Goal: Task Accomplishment & Management: Use online tool/utility

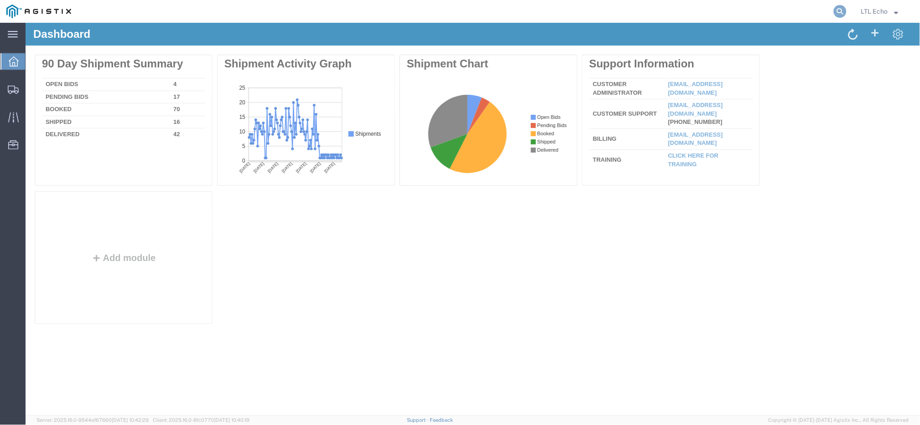
click at [837, 10] on icon at bounding box center [840, 11] width 13 height 13
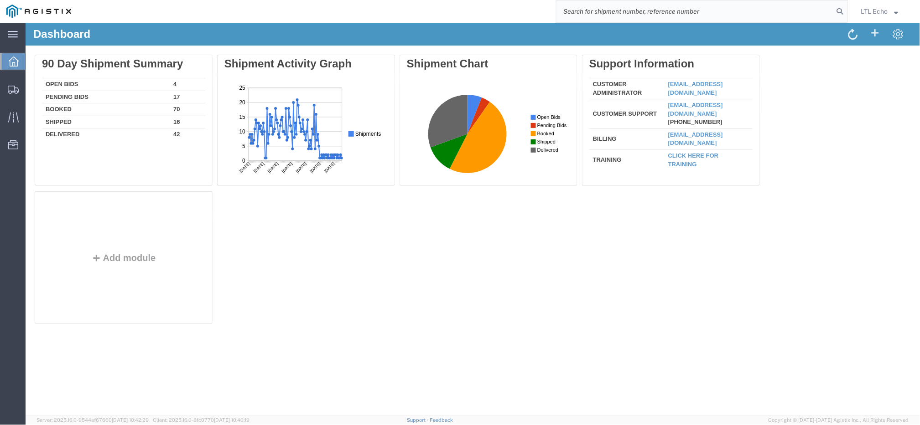
click at [806, 12] on input "search" at bounding box center [694, 11] width 277 height 22
paste input "56468027"
type input "56468027"
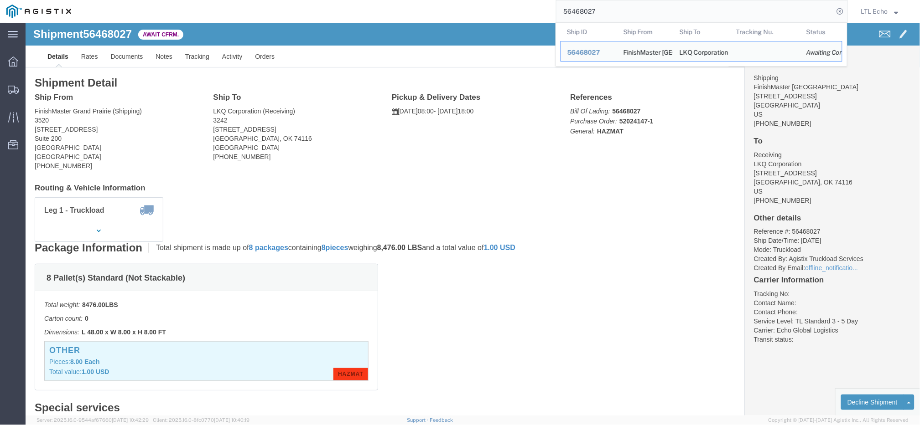
drag, startPoint x: 73, startPoint y: 105, endPoint x: 10, endPoint y: 107, distance: 63.4
click address "[GEOGRAPHIC_DATA] (Shipping) 3520 [STREET_ADDRESS] [PHONE_NUMBER]"
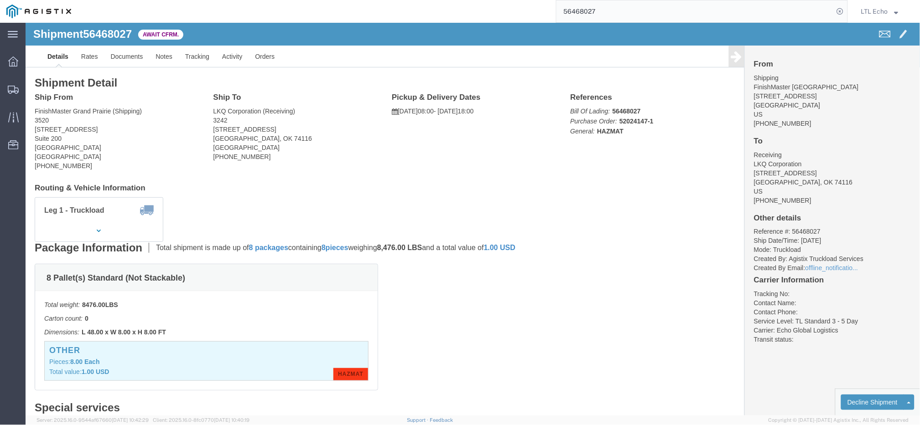
click b "56468027"
drag, startPoint x: 630, startPoint y: 98, endPoint x: 598, endPoint y: 97, distance: 32.4
click p "Bill Of Lading: 56468027 Purchase Order: 52024147-1 General: HAZMAT"
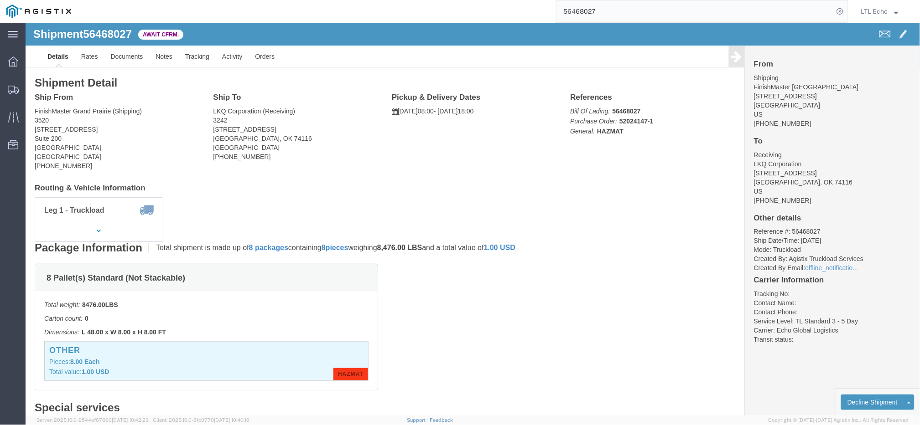
click b "52024147-1"
copy b "52024147"
click div "Leg 1 - Truckload Vehicle 1: Standard Dry Van (53 Feet) Number of trucks: 1"
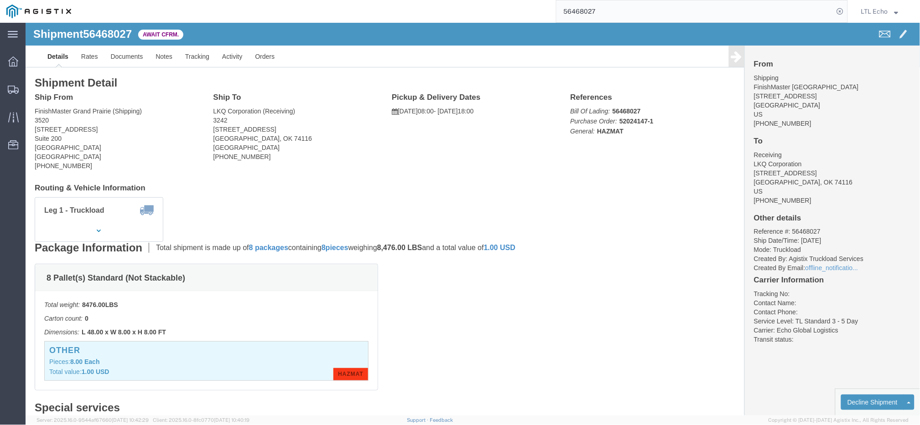
drag, startPoint x: 185, startPoint y: 105, endPoint x: 871, endPoint y: 22, distance: 691.3
click div "Ship To LKQ Corporation (Receiving) [STREET_ADDRESS] [PHONE_NUMBER]"
copy address "[STREET_ADDRESS]"
click link "Notes"
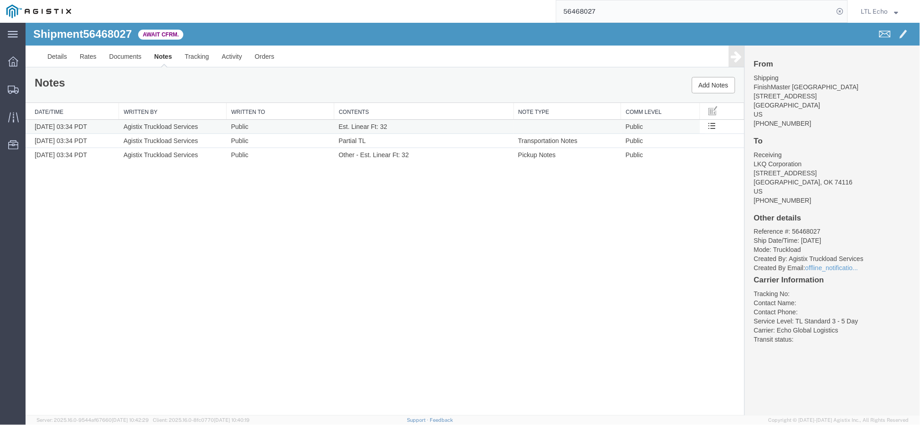
click at [362, 126] on span "Est. Linear Ft: 32" at bounding box center [362, 126] width 49 height 7
copy td "Est. Linear Ft: 32"
click at [57, 62] on link "Details" at bounding box center [57, 56] width 32 height 22
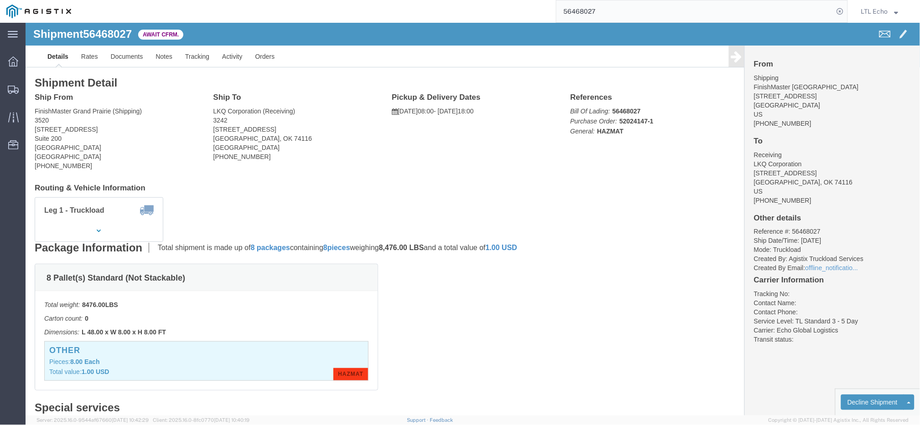
click b "56468027"
copy b "56468027"
drag, startPoint x: 641, startPoint y: 172, endPoint x: 624, endPoint y: 144, distance: 33.6
click div "Shipment Detail Ship From [GEOGRAPHIC_DATA] (Shipping) 3520 [STREET_ADDRESS] [P…"
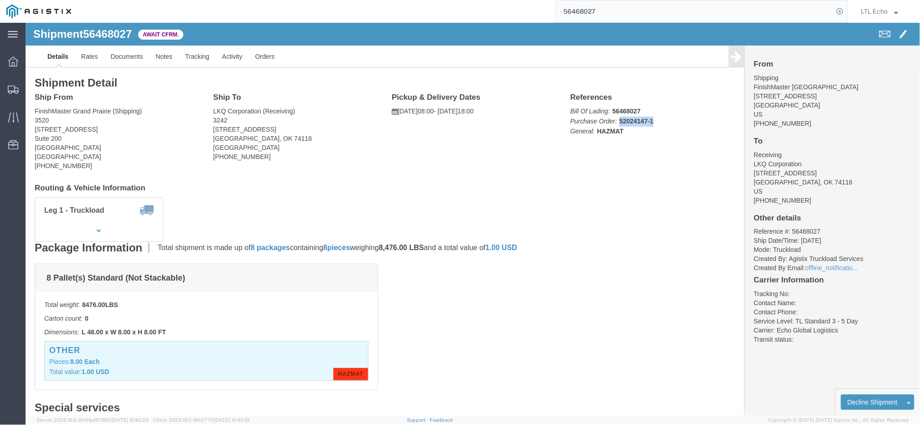
click p "Bill Of Lading: 56468027 Purchase Order: 52024147-1 General: HAZMAT"
copy b "52024147-1"
click div "8 Pallet(s) Standard (Not Stackable) Total weight: 8476.00 LBS Carton count: 0 …"
click b "HAZMAT"
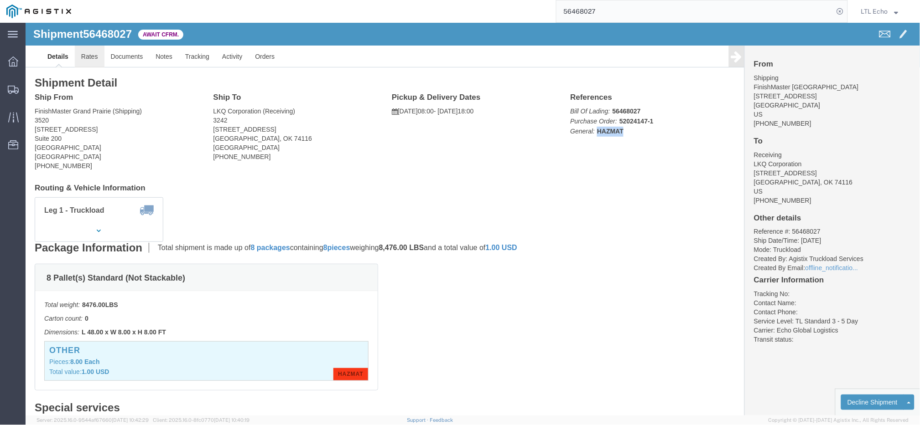
click link "Rates"
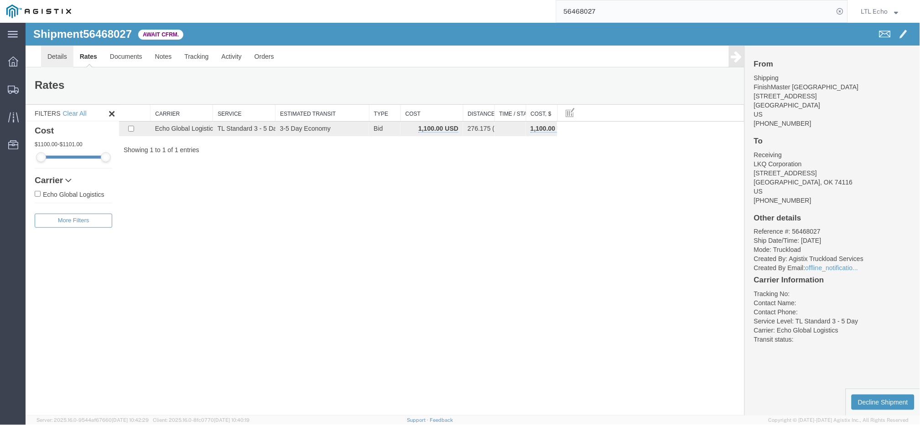
drag, startPoint x: 59, startPoint y: 60, endPoint x: 34, endPoint y: 48, distance: 27.9
click at [59, 60] on link "Details" at bounding box center [57, 56] width 32 height 22
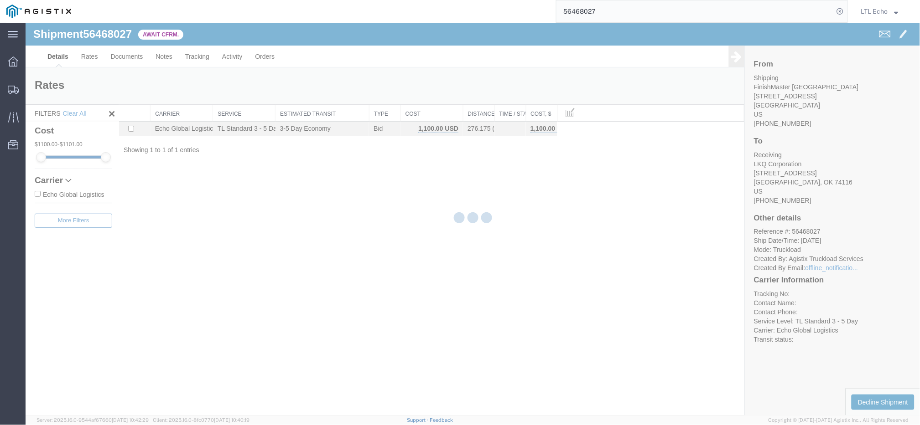
click at [575, 227] on div at bounding box center [473, 219] width 894 height 393
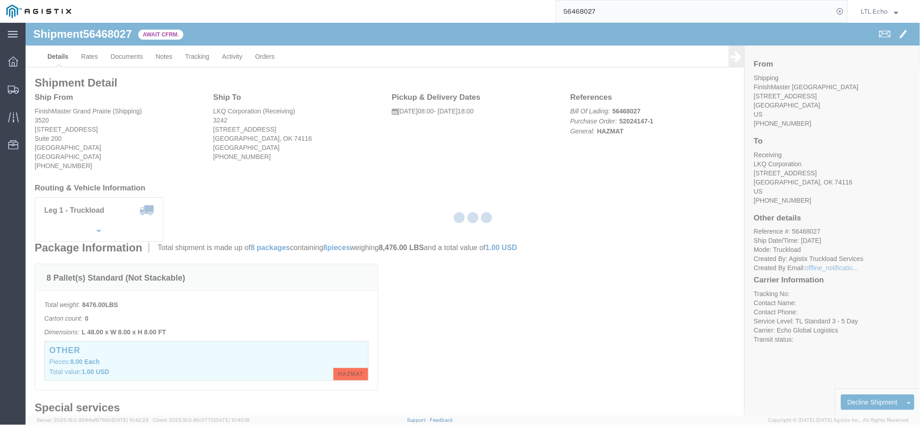
click at [55, 57] on div at bounding box center [473, 219] width 894 height 393
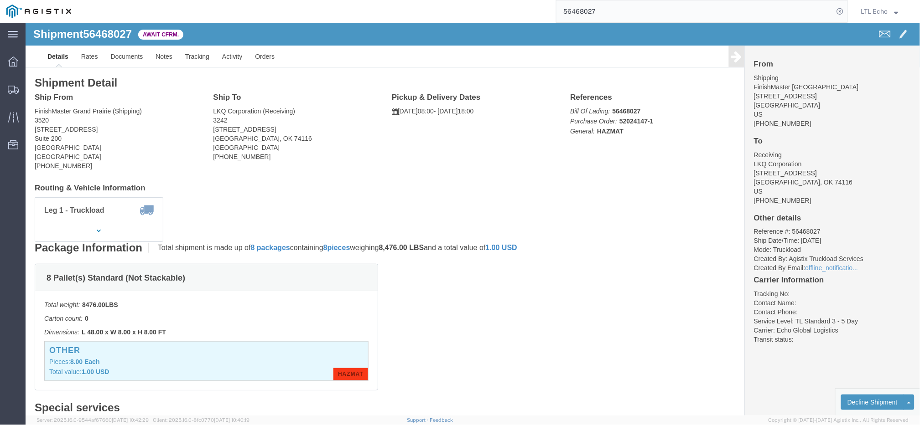
click b "56468027"
copy b "56468027"
click link "Confirm"
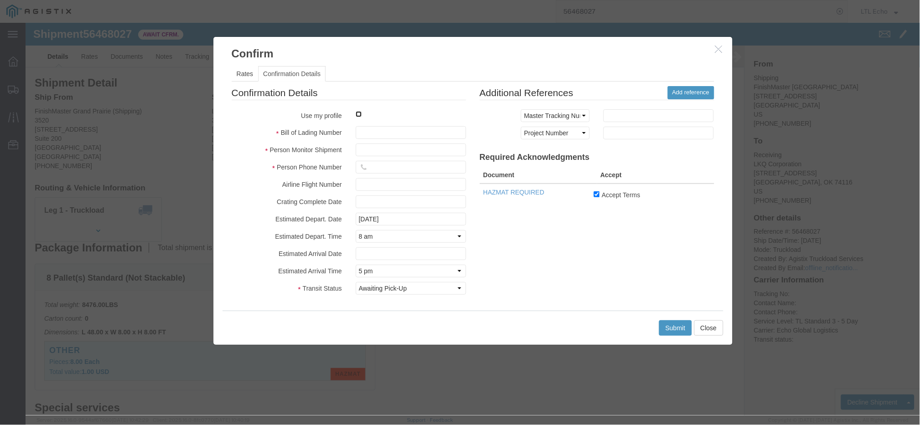
drag, startPoint x: 328, startPoint y: 91, endPoint x: 336, endPoint y: 104, distance: 14.6
click input "checkbox"
checkbox input "true"
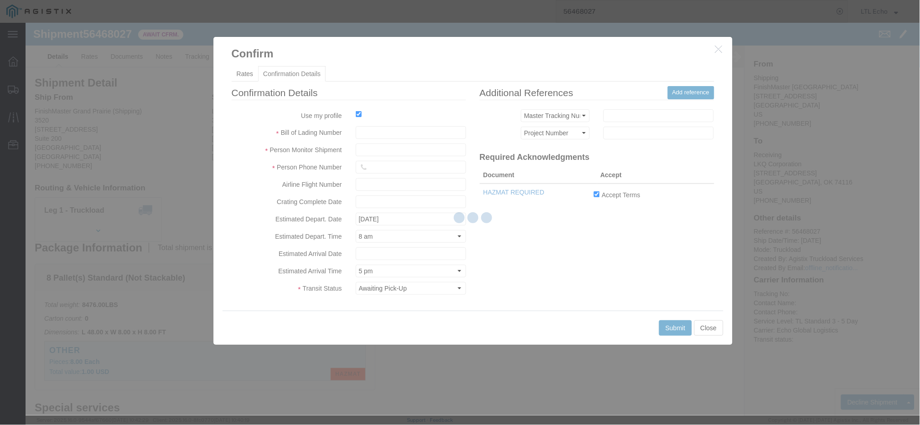
click at [365, 131] on div at bounding box center [473, 219] width 894 height 393
type input "LTL Echo"
type input "+ 8005116111"
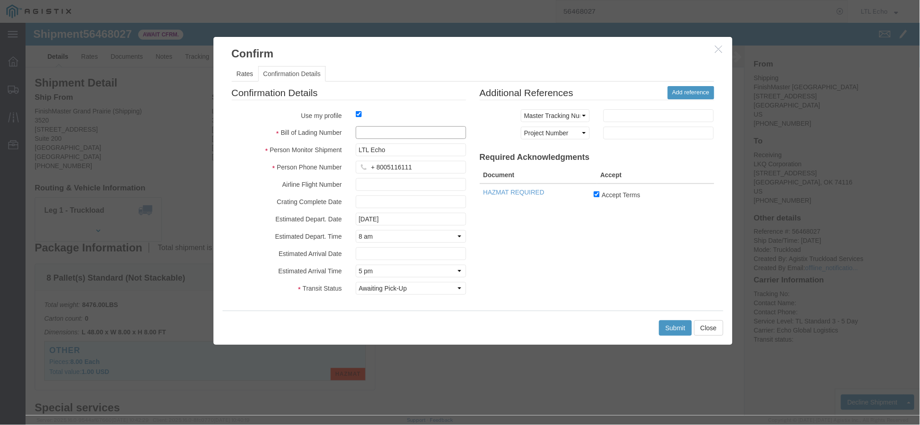
click input "text"
paste input "63876193"
type input "63876193"
click button "Submit"
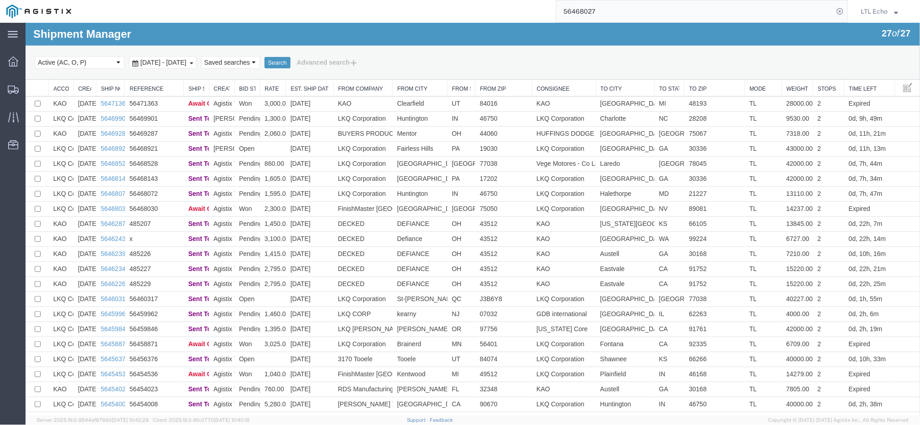
drag, startPoint x: 628, startPoint y: 14, endPoint x: 465, endPoint y: 16, distance: 163.7
click at [465, 16] on div "56468027" at bounding box center [463, 11] width 770 height 23
paste input "30"
type input "56468030"
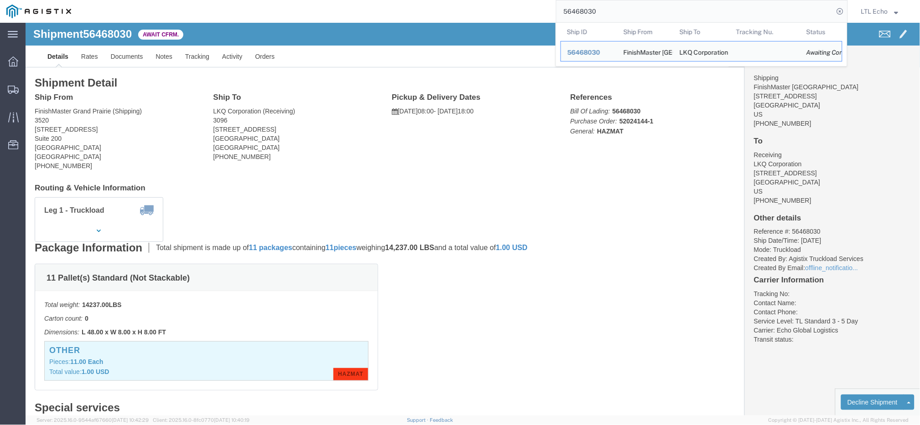
click address "[GEOGRAPHIC_DATA] (Shipping) 3520 [STREET_ADDRESS] [PHONE_NUMBER]"
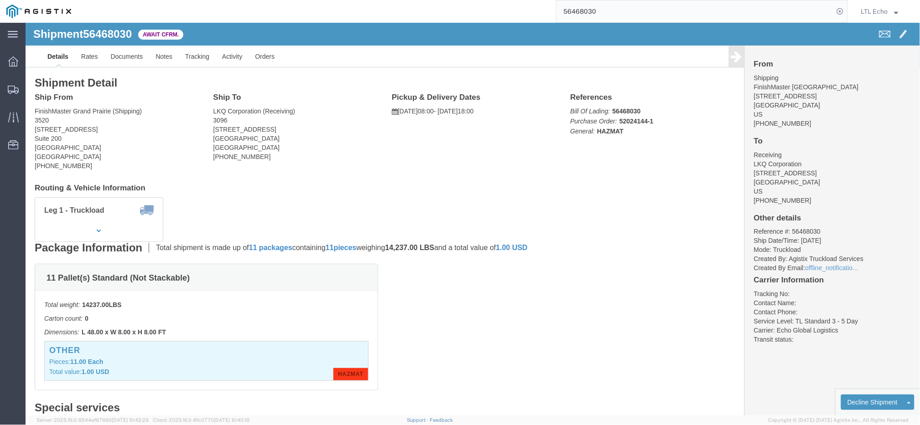
drag, startPoint x: 78, startPoint y: 111, endPoint x: 9, endPoint y: 108, distance: 68.9
click address "[GEOGRAPHIC_DATA] (Shipping) 3520 [STREET_ADDRESS] [PHONE_NUMBER]"
copy address "[STREET_ADDRESS]"
drag, startPoint x: 271, startPoint y: 108, endPoint x: 184, endPoint y: 107, distance: 87.6
click div "Ship To LKQ Corporation (Receiving) [STREET_ADDRESS] [PHONE_NUMBER]"
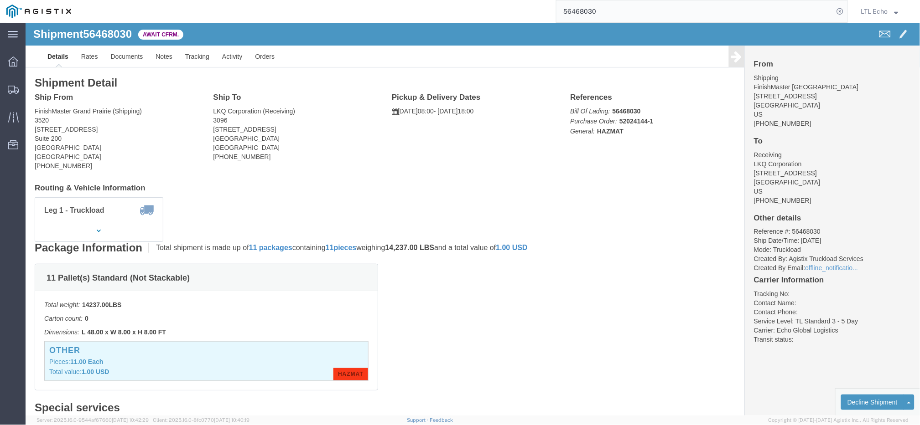
copy address "[STREET_ADDRESS]"
drag, startPoint x: 589, startPoint y: 99, endPoint x: 625, endPoint y: 99, distance: 35.6
click p "Bill Of Lading: 56468030 Purchase Order: 52024144-1 General: HAZMAT"
click link "Notes"
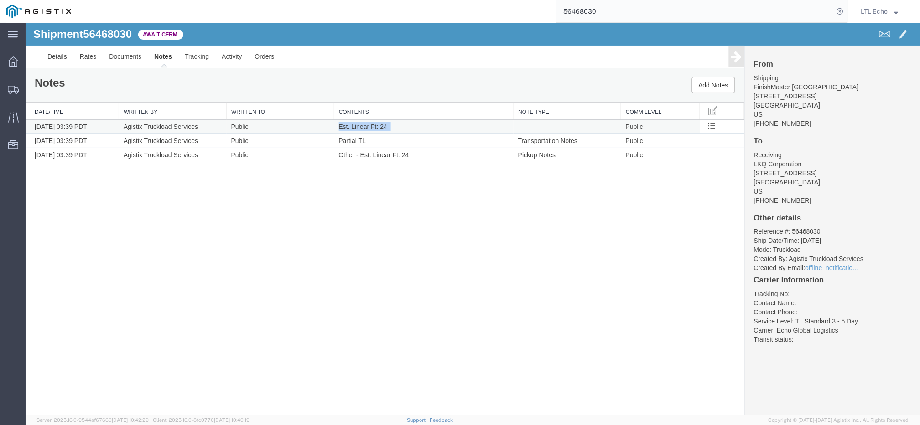
drag, startPoint x: 397, startPoint y: 127, endPoint x: 337, endPoint y: 128, distance: 59.3
click at [337, 128] on td "Est. Linear Ft: 24" at bounding box center [424, 126] width 180 height 14
copy td "Est. Linear Ft: 24"
drag, startPoint x: 54, startPoint y: 60, endPoint x: 59, endPoint y: 64, distance: 7.1
click at [54, 59] on link "Details" at bounding box center [57, 56] width 32 height 22
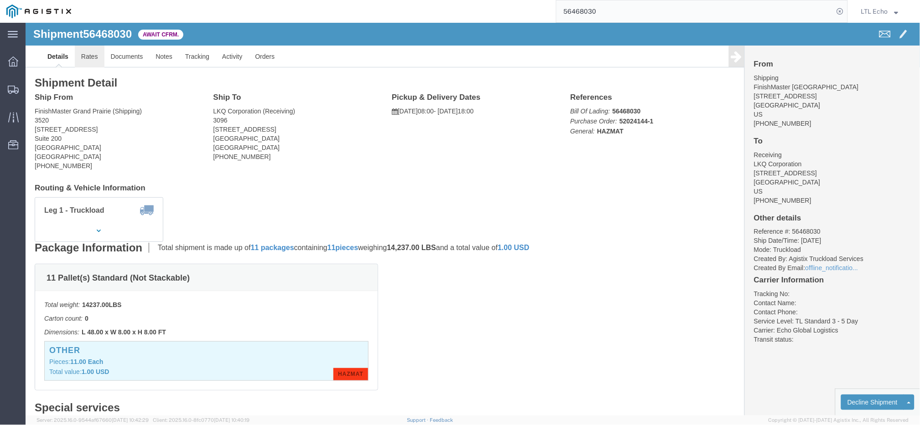
click link "Rates"
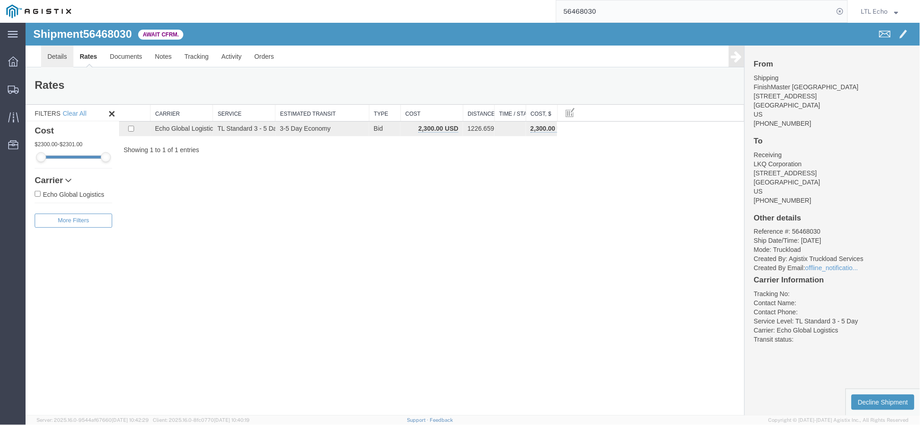
drag, startPoint x: 58, startPoint y: 60, endPoint x: 86, endPoint y: 50, distance: 29.0
click at [58, 60] on link "Details" at bounding box center [57, 56] width 32 height 22
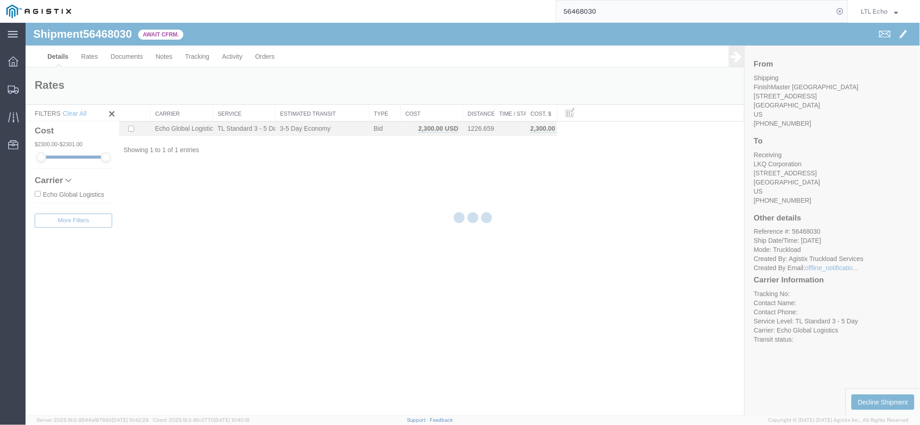
click at [110, 37] on div at bounding box center [473, 219] width 894 height 393
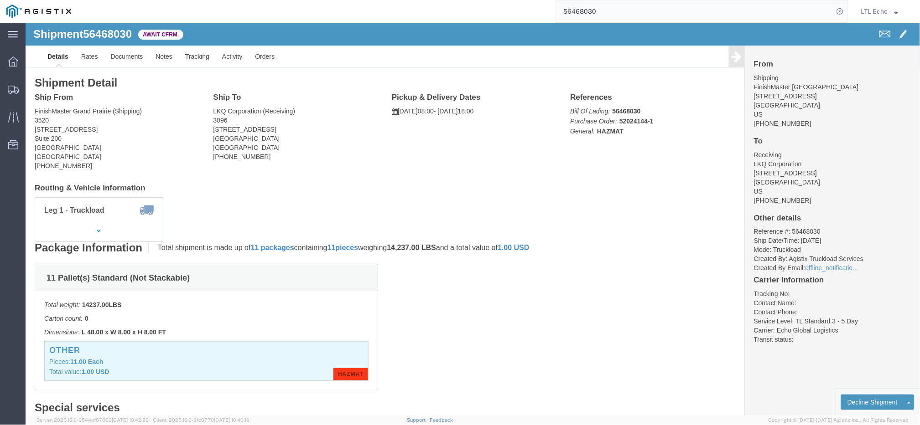
click li "Reference #: 56468030"
copy li "56468030"
drag, startPoint x: 590, startPoint y: 99, endPoint x: 628, endPoint y: 99, distance: 38.3
click p "Bill Of Lading: 56468030 Purchase Order: 52024144-1 General: HAZMAT"
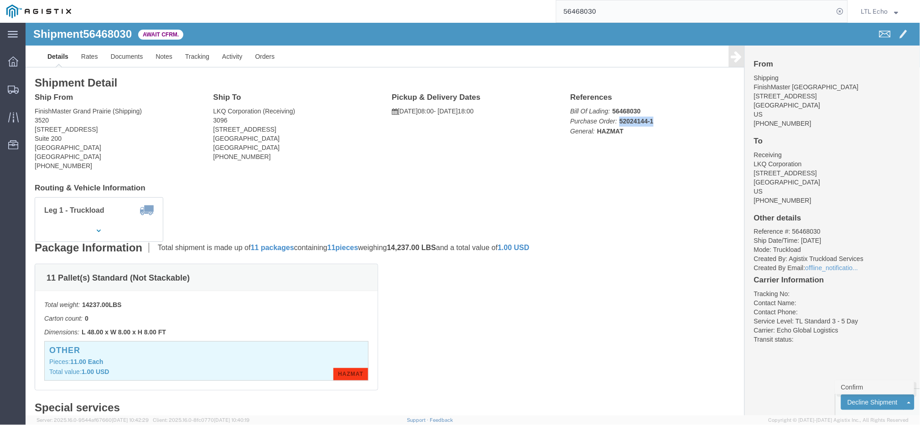
click link "Confirm"
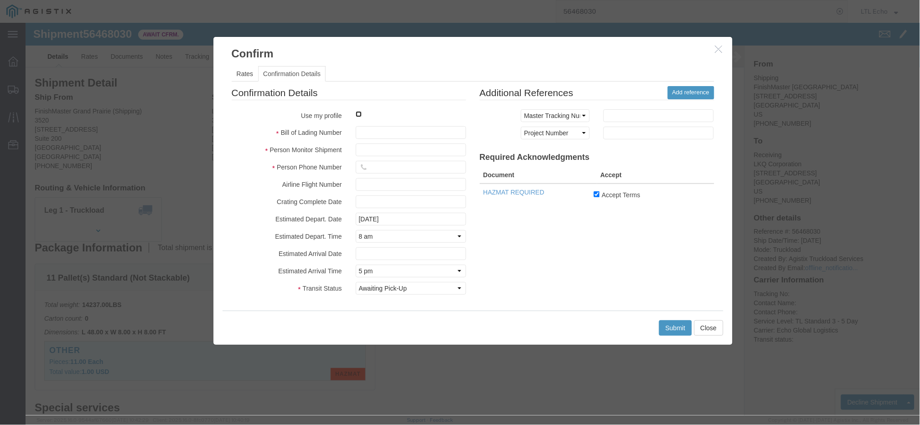
click input "checkbox"
checkbox input "true"
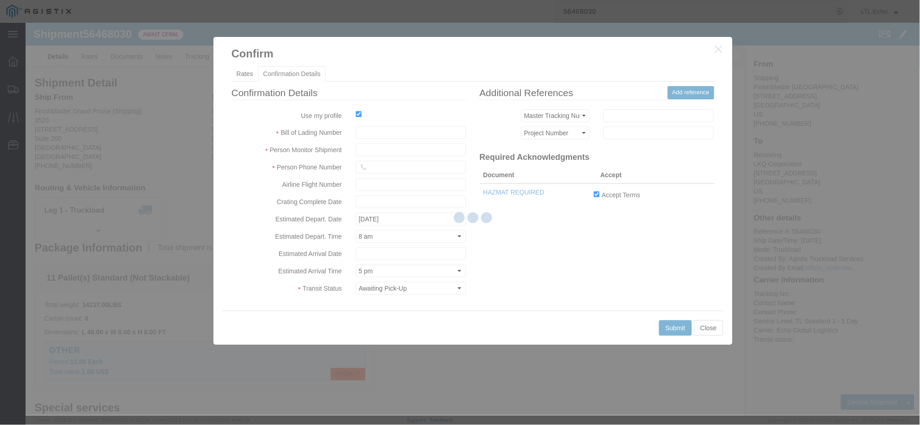
drag, startPoint x: 336, startPoint y: 105, endPoint x: 365, endPoint y: 131, distance: 38.7
click at [365, 131] on div at bounding box center [473, 219] width 894 height 393
type input "LTL Echo"
type input "+ 8005116111"
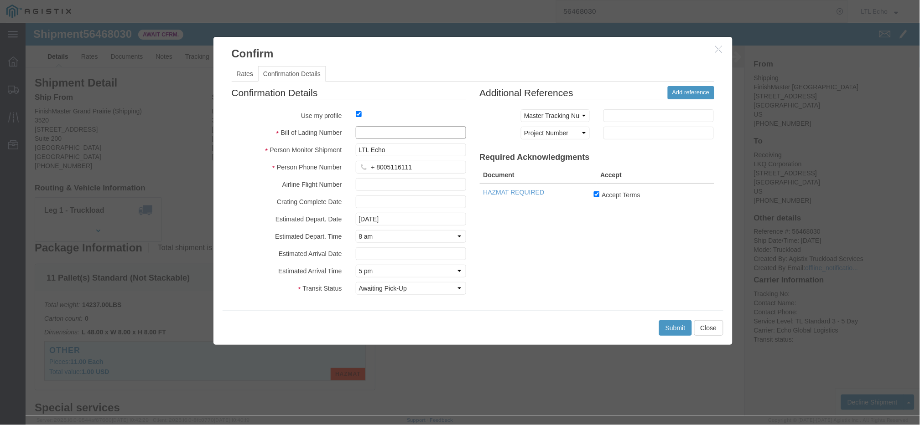
click input "text"
paste input "63876848"
drag, startPoint x: 369, startPoint y: 115, endPoint x: 280, endPoint y: 113, distance: 89.9
click div "Bill of Lading Number 63876848"
type input "63876848"
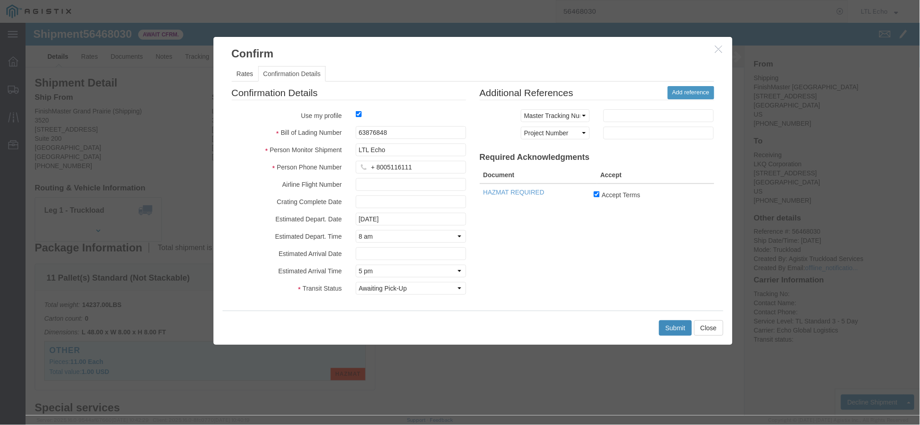
click button "Submit"
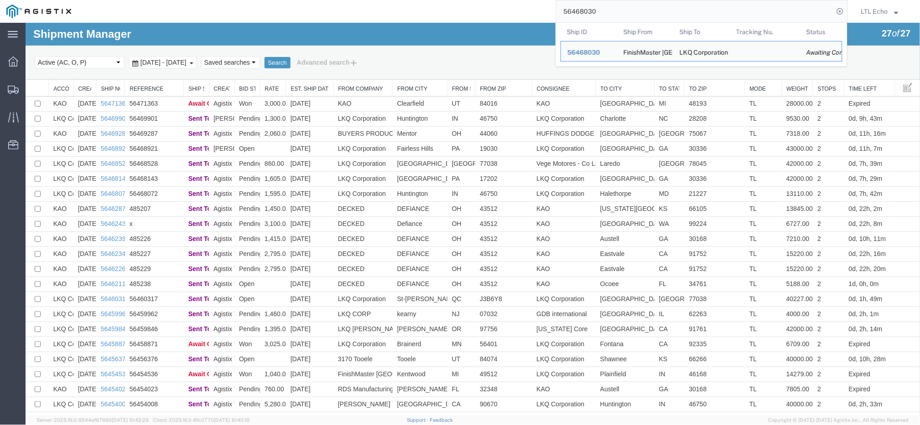
drag, startPoint x: 653, startPoint y: 40, endPoint x: 448, endPoint y: 38, distance: 205.7
paste input "03526"
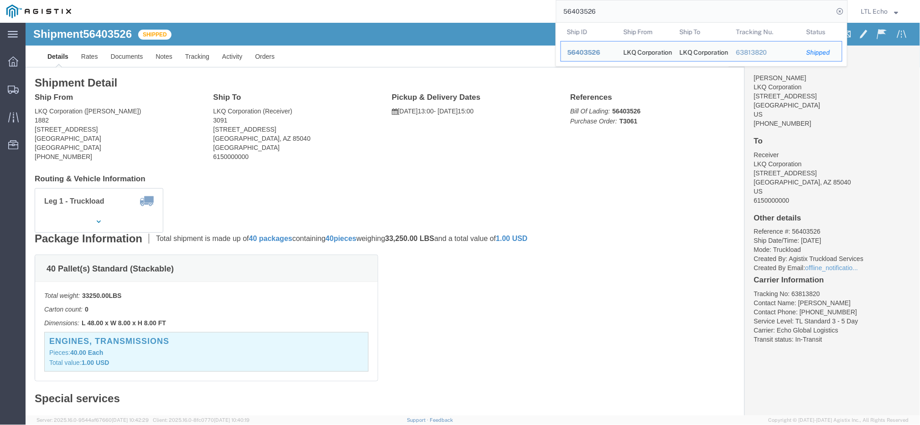
click li "Tracking No: 63813820"
drag, startPoint x: 616, startPoint y: 15, endPoint x: 428, endPoint y: 11, distance: 187.9
paste input "56458718"
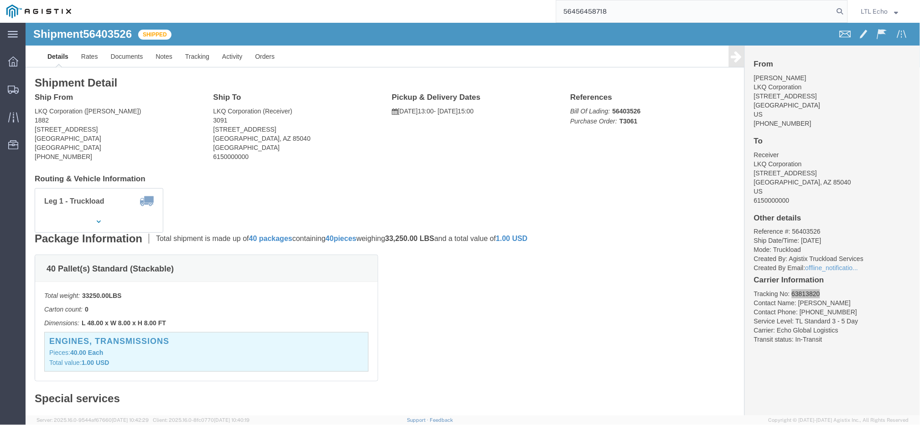
click at [573, 11] on input "56456458718" at bounding box center [694, 11] width 277 height 22
paste input "search"
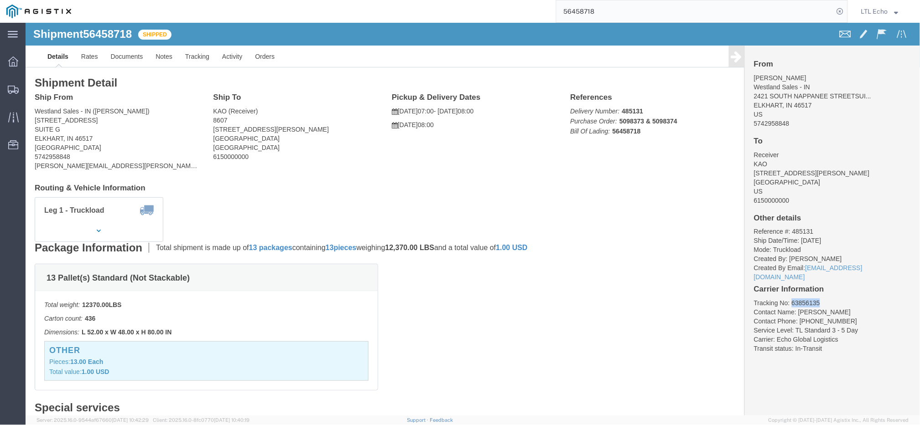
click li "Tracking No: 63856135"
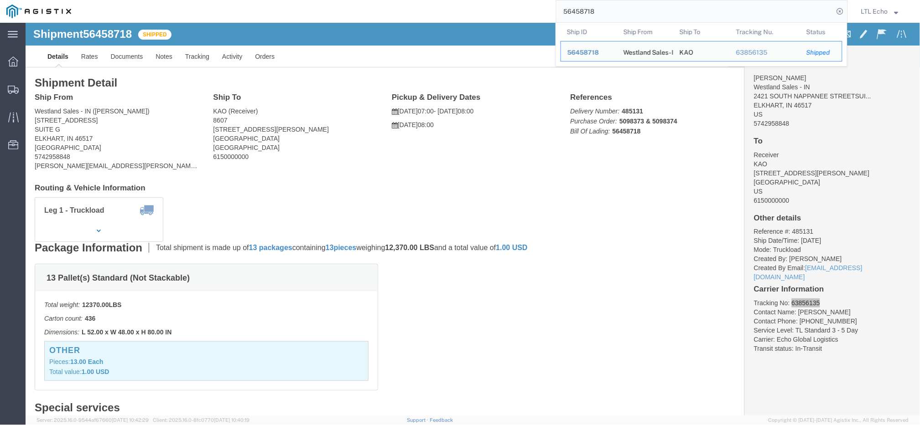
drag, startPoint x: 601, startPoint y: 14, endPoint x: 368, endPoint y: 19, distance: 232.6
click at [368, 20] on div "56458718 Ship ID Ship From Ship To Tracking Nu. Status Ship ID 56458718 Ship Fr…" at bounding box center [463, 11] width 770 height 23
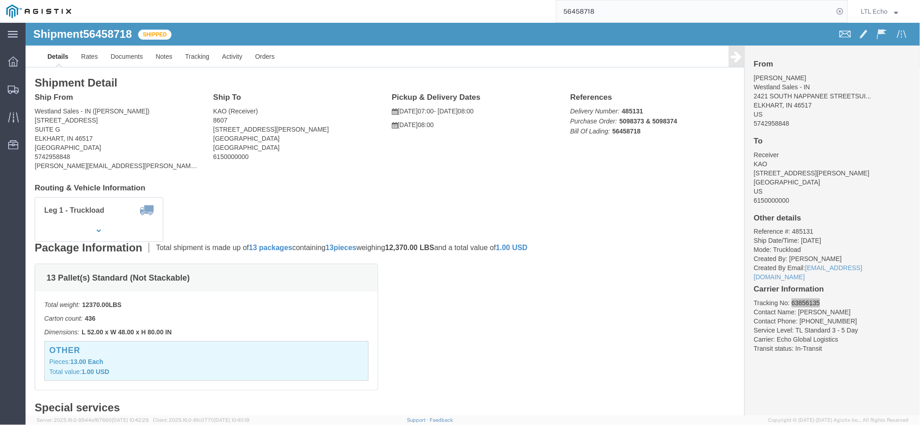
paste input "63848146"
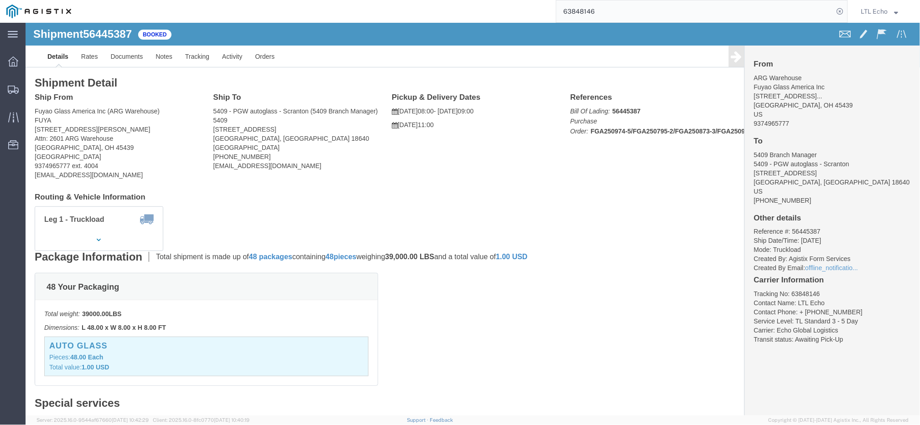
click div "Shipment Detail Ship From Fuyao Glass America Inc ([GEOGRAPHIC_DATA]) FUYA [STR…"
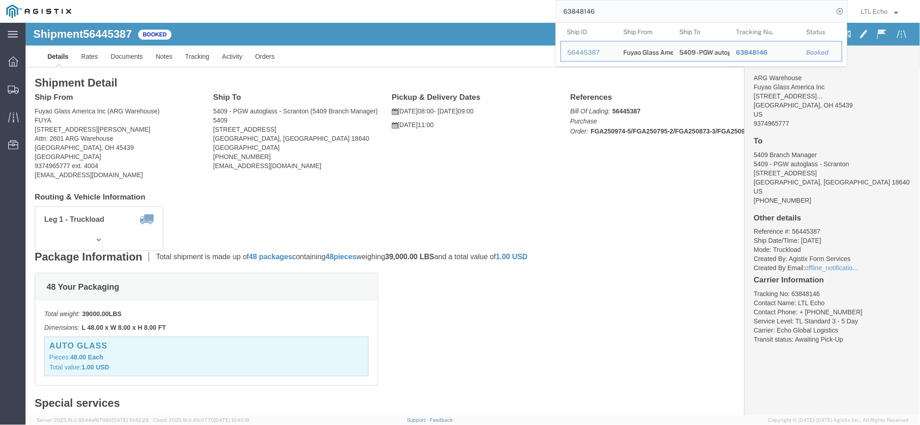
drag, startPoint x: 624, startPoint y: 14, endPoint x: 441, endPoint y: 15, distance: 182.4
click at [441, 15] on div "63848146 Ship ID Ship From Ship To Tracking Nu. Status Ship ID 56445387 Ship Fr…" at bounding box center [463, 11] width 770 height 23
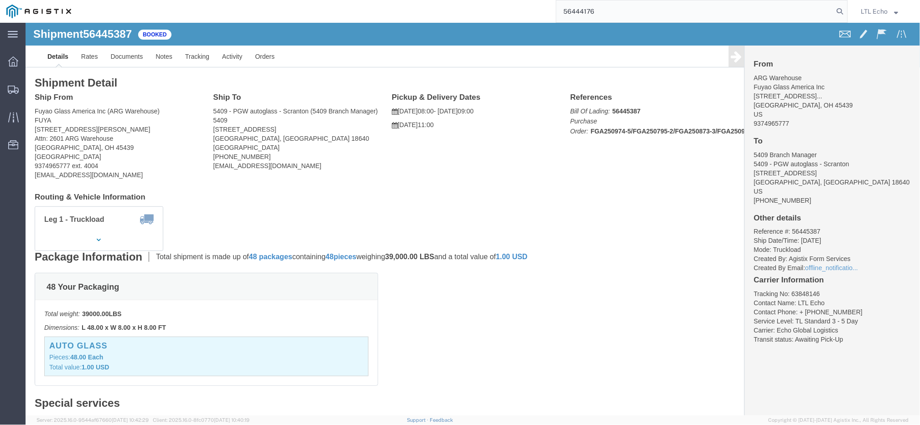
type input "56444176"
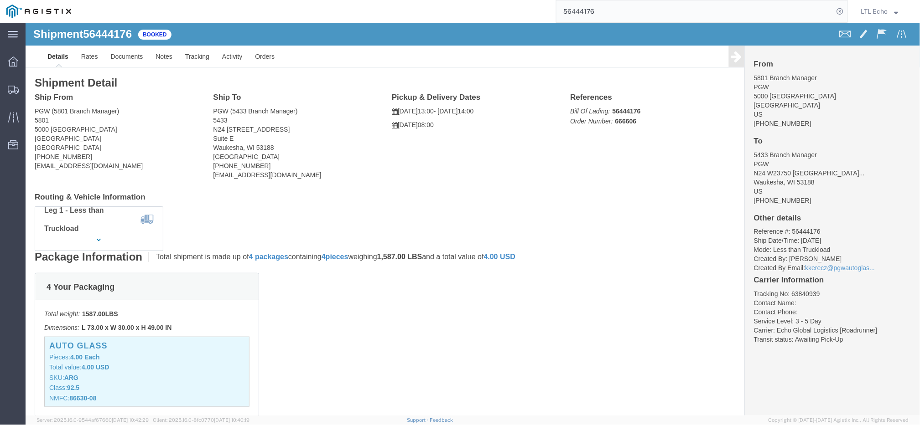
click li "Tracking No: 63840939"
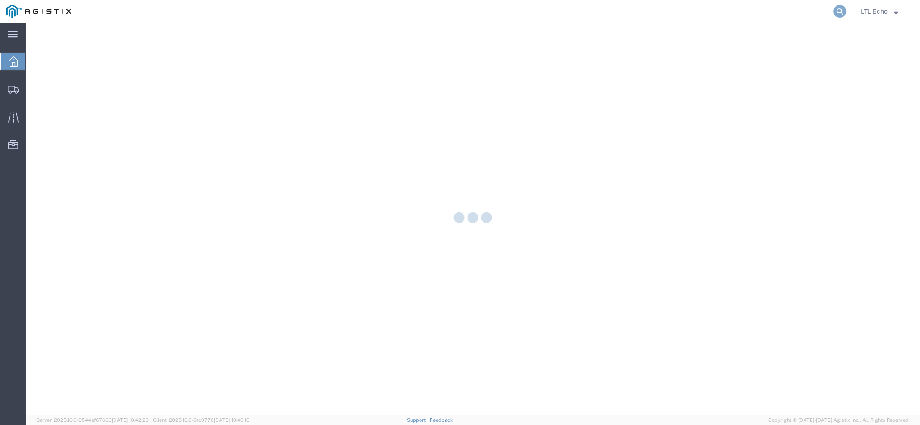
click at [839, 10] on icon at bounding box center [840, 11] width 13 height 13
click at [811, 7] on input "search" at bounding box center [694, 11] width 277 height 22
paste input "56425597"
type input "56425597"
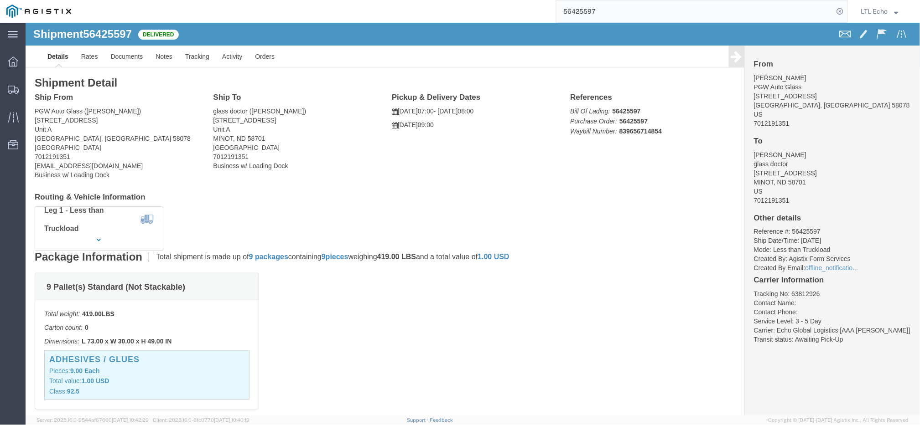
click li "Tracking No: 63812926"
copy li "63812926"
click at [15, 82] on div at bounding box center [13, 89] width 26 height 18
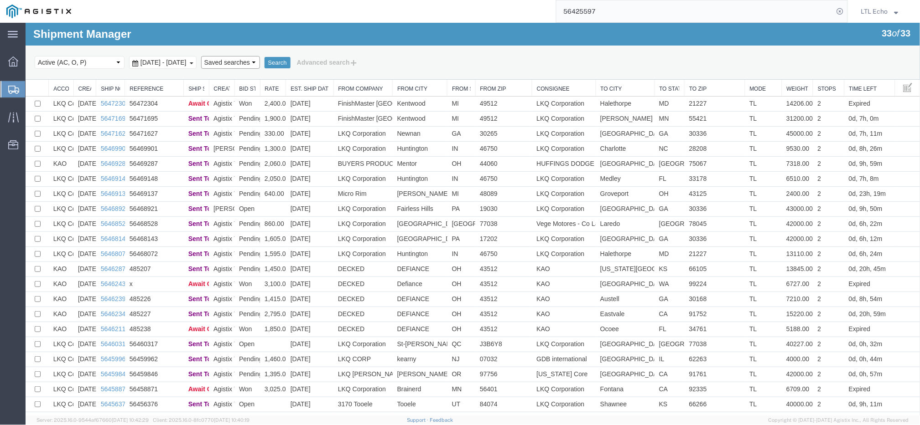
click at [259, 60] on select "Saved searches LKQ TL Lost PGW TL" at bounding box center [230, 62] width 59 height 13
select select "LKQ TL"
click at [213, 56] on select "Saved searches LKQ TL Lost PGW TL" at bounding box center [230, 62] width 59 height 13
